Goal: Task Accomplishment & Management: Complete application form

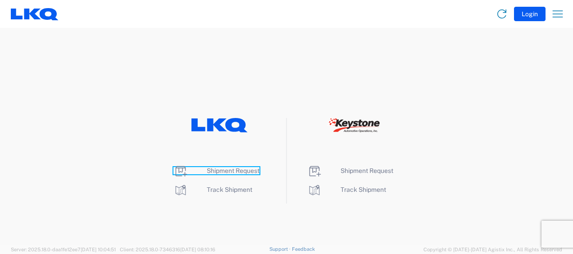
click at [224, 169] on span "Shipment Request" at bounding box center [233, 170] width 53 height 7
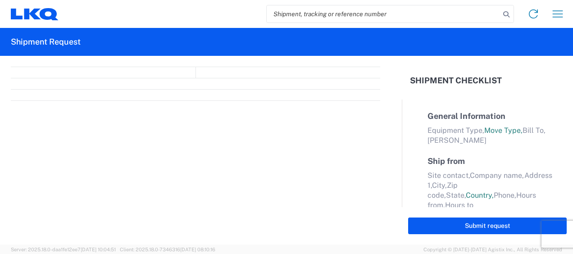
select select "FULL"
select select "LBS"
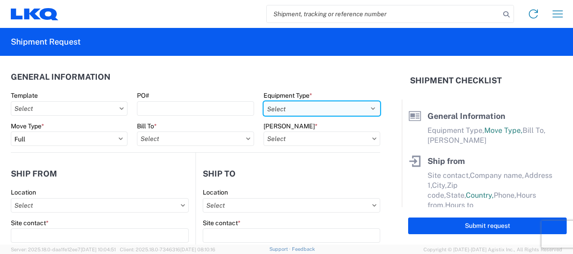
click at [359, 107] on select "Select 53’ Dry Van Flatbed Dropdeck (van) Lowboy (flatbed) Rail" at bounding box center [322, 108] width 117 height 14
select select "STDV"
click at [264, 101] on select "Select 53’ Dry Van Flatbed Dropdeck (van) Lowboy (flatbed) Rail" at bounding box center [322, 108] width 117 height 14
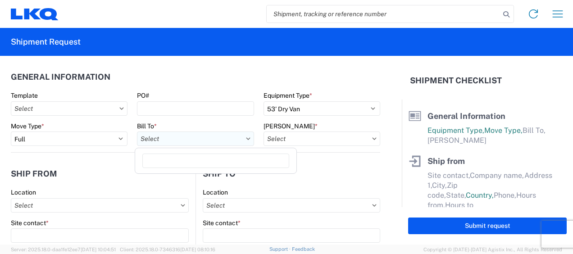
click at [207, 139] on input "Bill To *" at bounding box center [195, 139] width 117 height 14
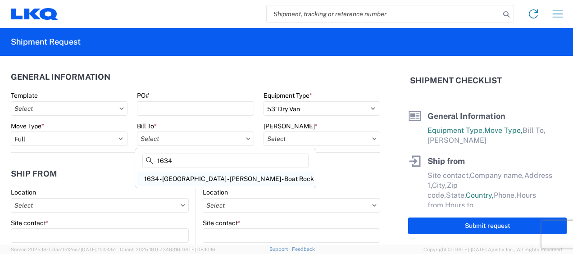
type input "1634"
click at [212, 177] on div "1634 - [GEOGRAPHIC_DATA] - [PERSON_NAME] - Boat Rock" at bounding box center [225, 179] width 177 height 14
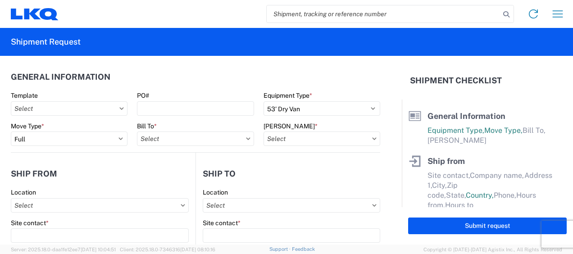
type input "1634 - [GEOGRAPHIC_DATA] - [PERSON_NAME] - Boat Rock"
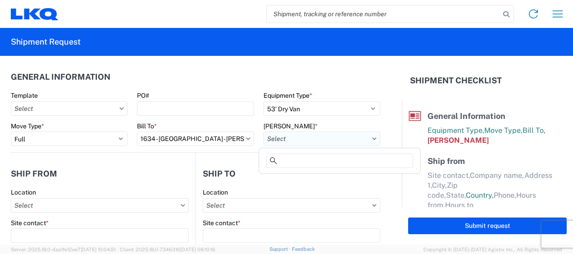
click at [350, 138] on input "[PERSON_NAME] *" at bounding box center [322, 139] width 117 height 14
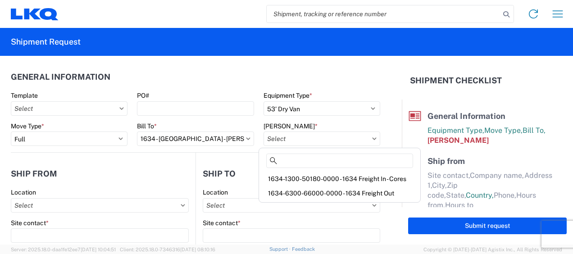
click at [341, 191] on div "1634-6300-66000-0000 - 1634 Freight Out" at bounding box center [340, 193] width 158 height 14
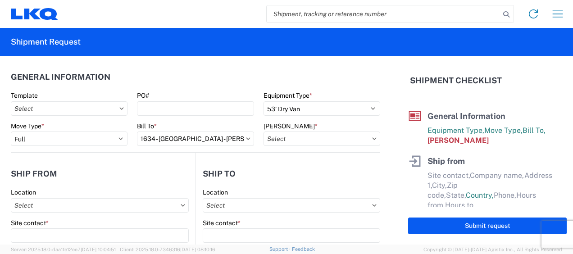
type input "1634-6300-66000-0000 - 1634 Freight Out"
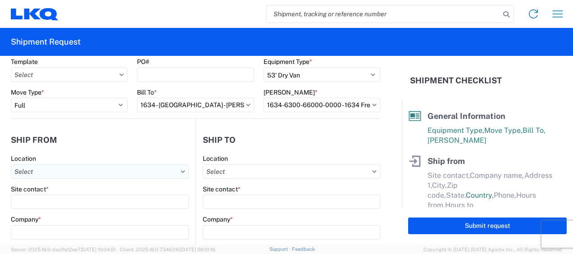
scroll to position [45, 0]
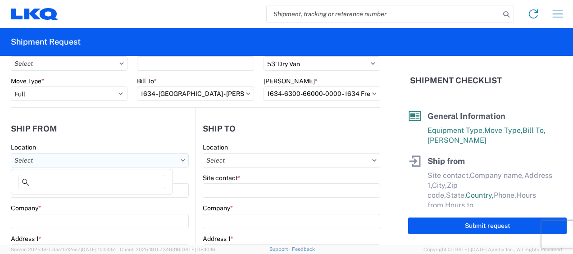
click at [65, 158] on input "Location" at bounding box center [100, 160] width 178 height 14
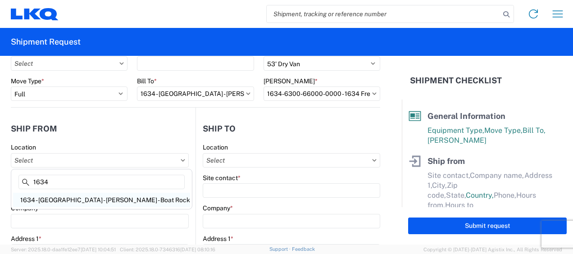
type input "1634"
click at [76, 201] on div "1634 - [GEOGRAPHIC_DATA] - [PERSON_NAME] - Boat Rock" at bounding box center [101, 200] width 177 height 14
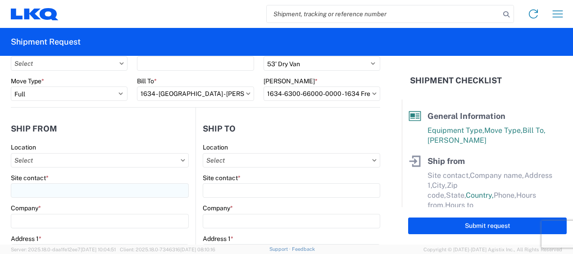
type input "1634 - [GEOGRAPHIC_DATA] - [PERSON_NAME] - Boat Rock"
type input "LKQ Corporation"
type input "[STREET_ADDRESS]"
type input "[GEOGRAPHIC_DATA]"
type input "30336"
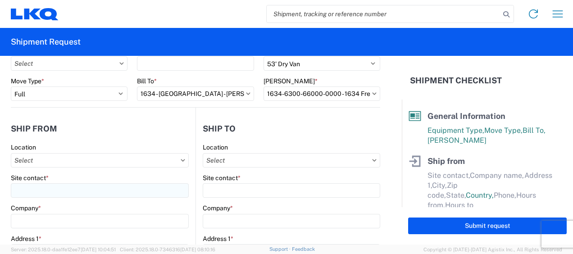
select select "GA"
select select "US"
type input "[PHONE_NUMBER]"
type input "00:00"
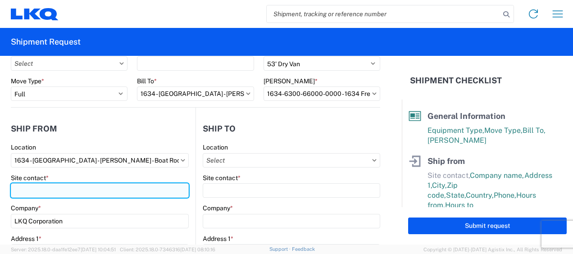
click at [47, 189] on input "Site contact *" at bounding box center [100, 190] width 178 height 14
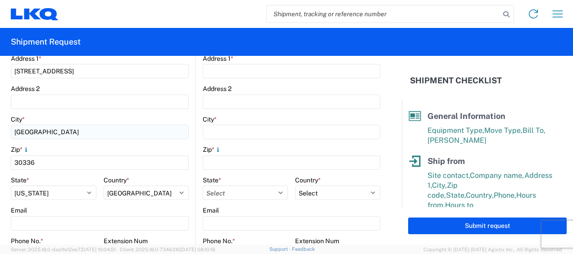
scroll to position [270, 0]
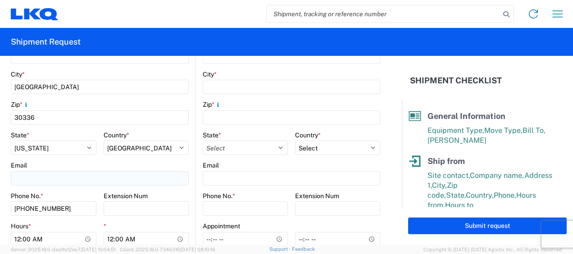
type input "[PERSON_NAME]"
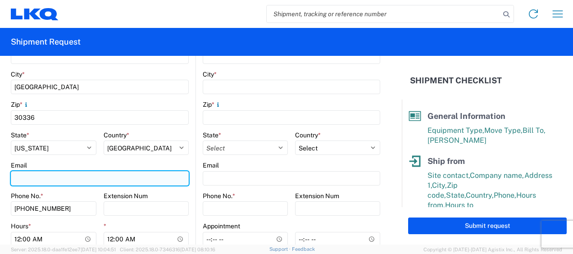
click at [55, 178] on input "Email" at bounding box center [100, 178] width 178 height 14
type input "[EMAIL_ADDRESS][DOMAIN_NAME]"
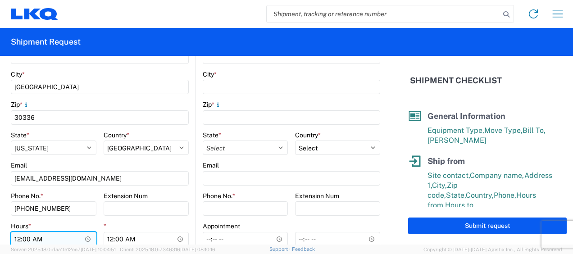
click at [18, 240] on input "00:00" at bounding box center [54, 239] width 86 height 14
type input "07:00"
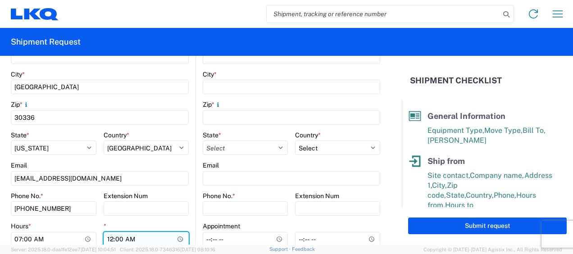
click at [109, 240] on input "00:00" at bounding box center [147, 239] width 86 height 14
type input "11:00"
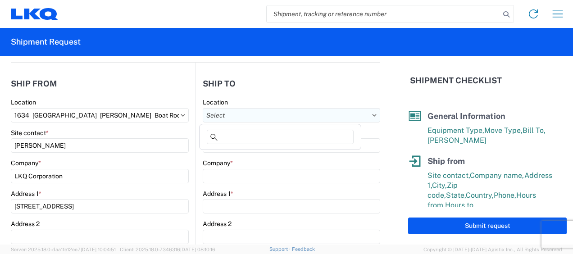
click at [346, 114] on input "Location" at bounding box center [291, 115] width 177 height 14
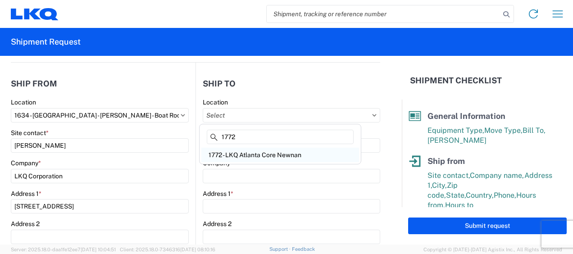
type input "1772"
click at [259, 153] on div "1772 - LKQ Atlanta Core Newnan" at bounding box center [280, 155] width 158 height 14
type input "1772 - LKQ Atlanta Core Newnan"
type input "LKQ Corporation"
type input "[STREET_ADDRESS]"
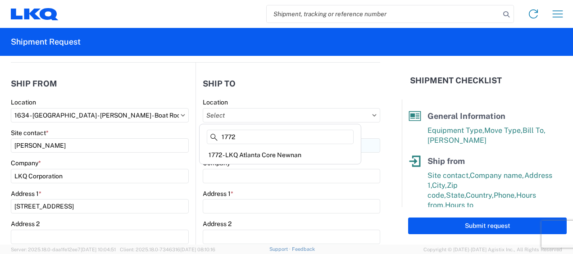
type input "Newnan"
type input "30265"
select select "US"
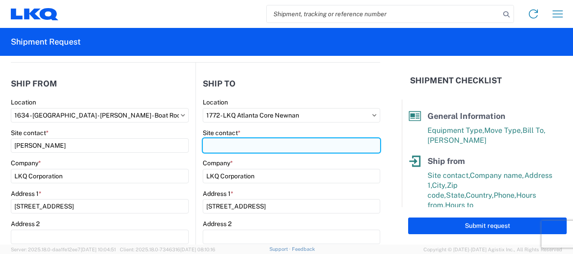
click at [223, 143] on input "Site contact *" at bounding box center [291, 145] width 177 height 14
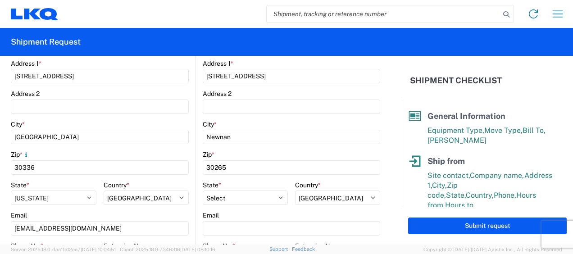
scroll to position [270, 0]
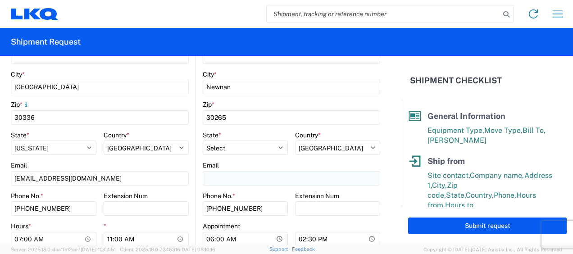
type input "[PERSON_NAME]"
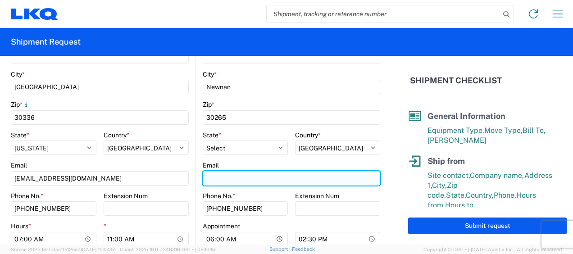
click at [234, 176] on input "Email" at bounding box center [291, 178] width 177 height 14
type input "[EMAIL_ADDRESS][DOMAIN_NAME]"
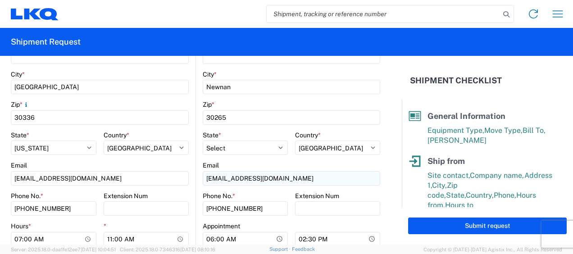
type input "[PERSON_NAME]"
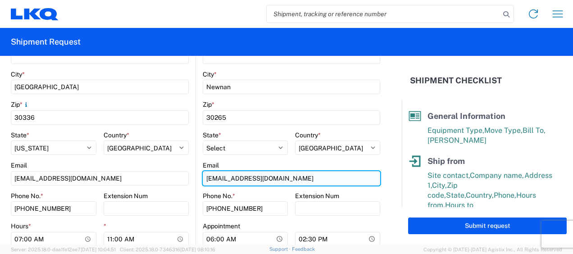
click at [189, 177] on input "[EMAIL_ADDRESS][DOMAIN_NAME]" at bounding box center [100, 178] width 178 height 14
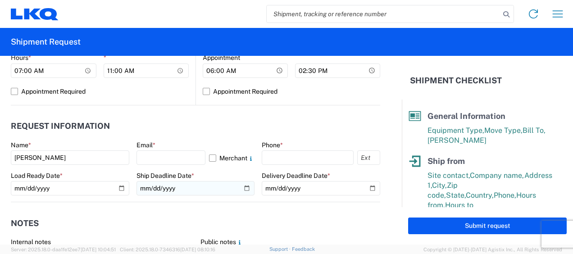
scroll to position [450, 0]
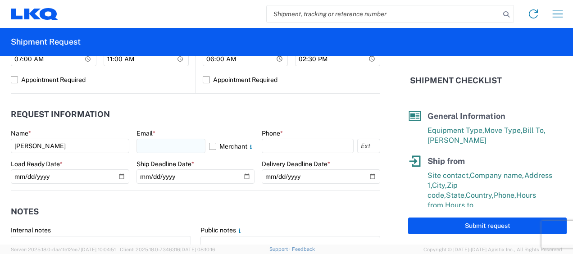
type input "[EMAIL_ADDRESS][DOMAIN_NAME]"
click at [180, 146] on input "text" at bounding box center [170, 146] width 69 height 14
type input "[EMAIL_ADDRESS][DOMAIN_NAME]"
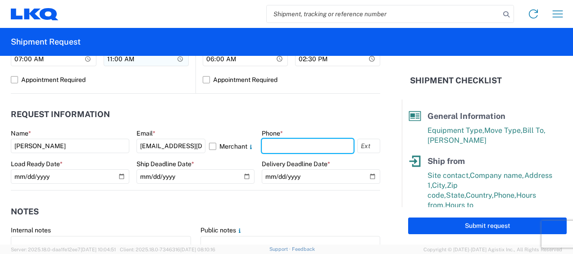
type input "6783998501"
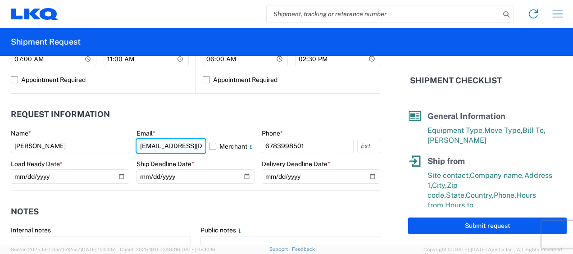
click at [162, 146] on input "[EMAIL_ADDRESS][DOMAIN_NAME]" at bounding box center [170, 146] width 69 height 14
type input "[EMAIL_ADDRESS][DOMAIN_NAME]"
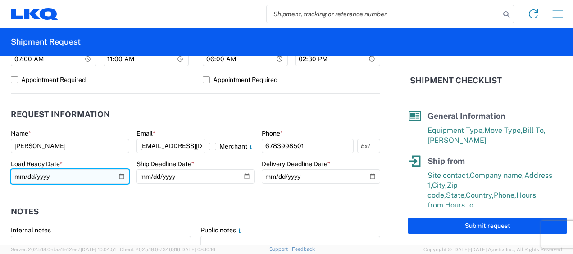
click at [24, 174] on input "date" at bounding box center [70, 176] width 118 height 14
type input "[DATE]"
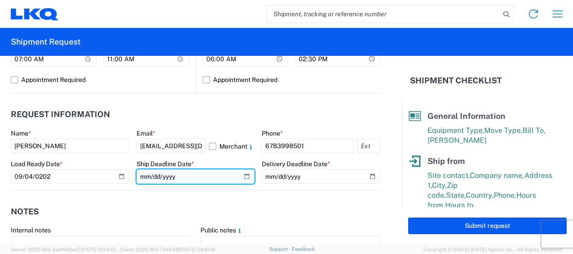
click at [146, 176] on input "date" at bounding box center [195, 176] width 118 height 14
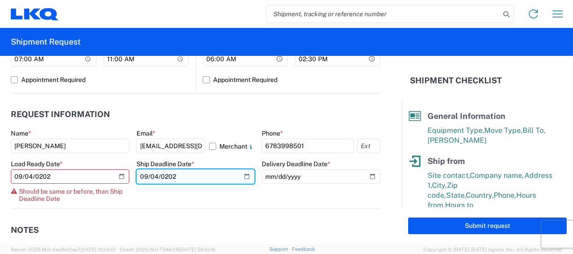
type input "[DATE]"
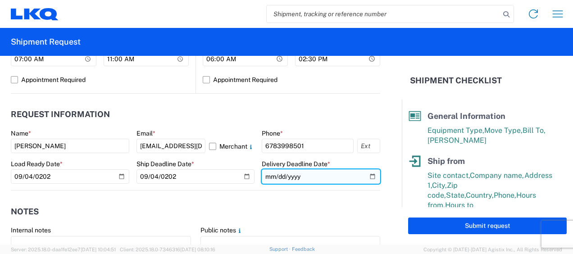
click at [268, 177] on input "date" at bounding box center [321, 176] width 118 height 14
type input "[PHONE_NUMBER]"
click at [303, 174] on input "[PHONE_NUMBER]" at bounding box center [321, 176] width 118 height 14
type input "[DATE]"
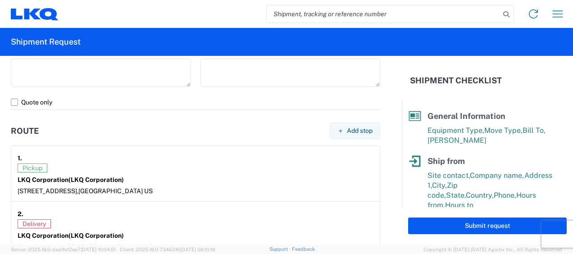
scroll to position [721, 0]
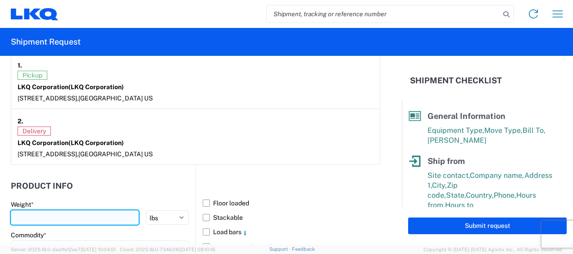
click at [89, 212] on input "number" at bounding box center [75, 217] width 128 height 14
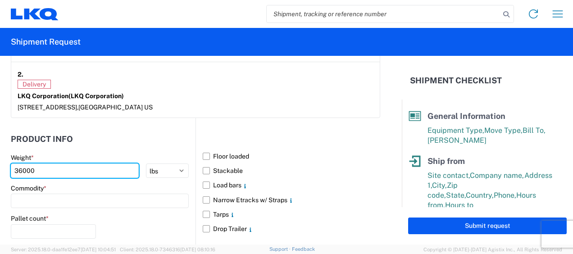
scroll to position [811, 0]
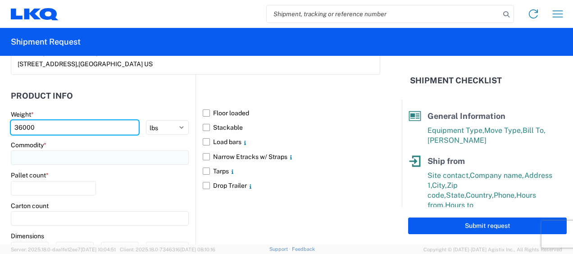
type input "36000"
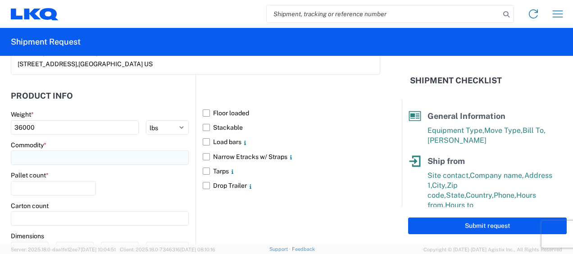
click at [71, 152] on input at bounding box center [100, 157] width 178 height 14
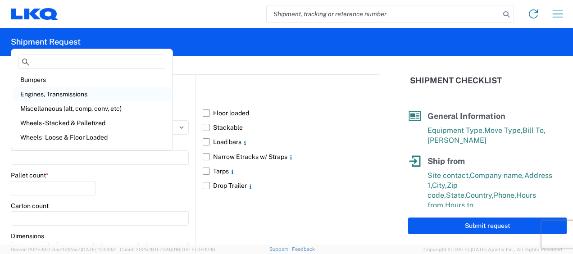
click at [62, 92] on div "Engines, Transmissions" at bounding box center [92, 94] width 158 height 14
type input "Engines, Transmissions"
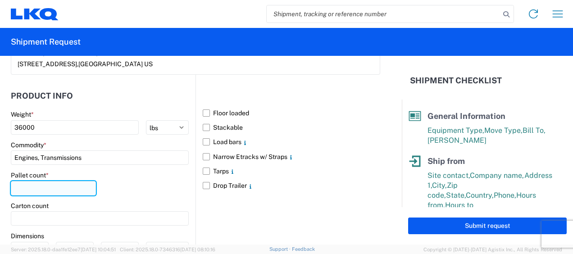
click at [58, 182] on input "number" at bounding box center [53, 188] width 85 height 14
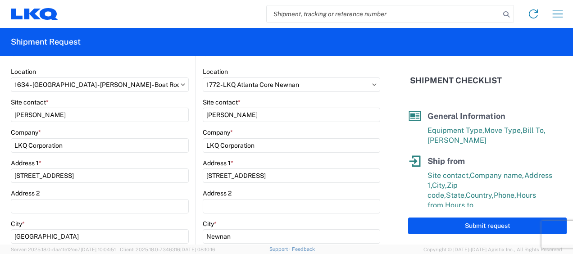
scroll to position [90, 0]
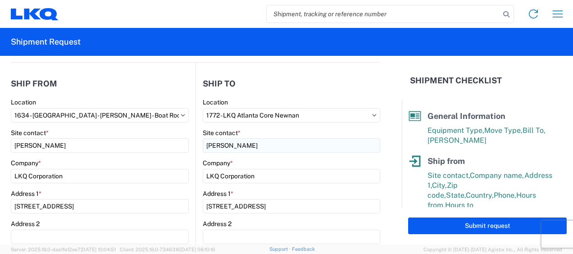
type input "24"
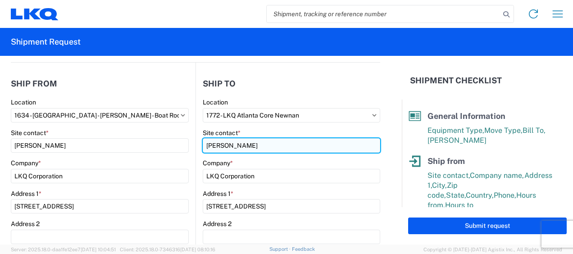
click at [189, 145] on input "[PERSON_NAME]" at bounding box center [100, 145] width 178 height 14
type input "r"
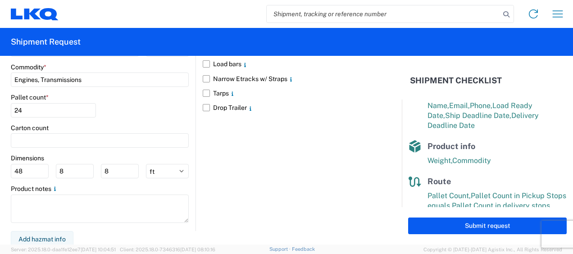
scroll to position [180, 0]
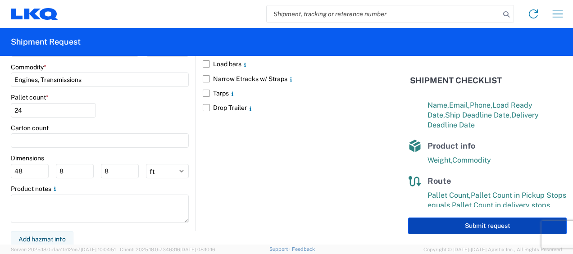
type input "[PERSON_NAME]"
click at [490, 225] on button "Submit request" at bounding box center [487, 226] width 159 height 17
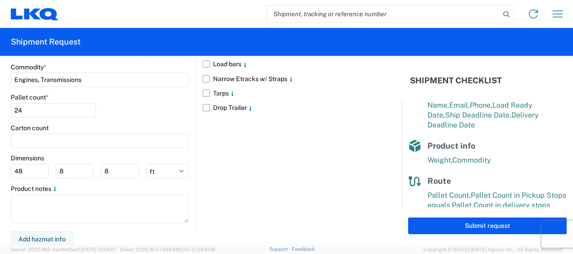
select select "US"
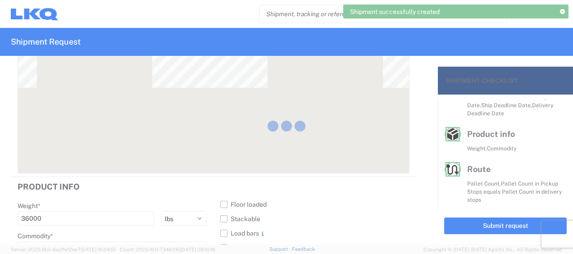
scroll to position [169, 0]
